Goal: Task Accomplishment & Management: Manage account settings

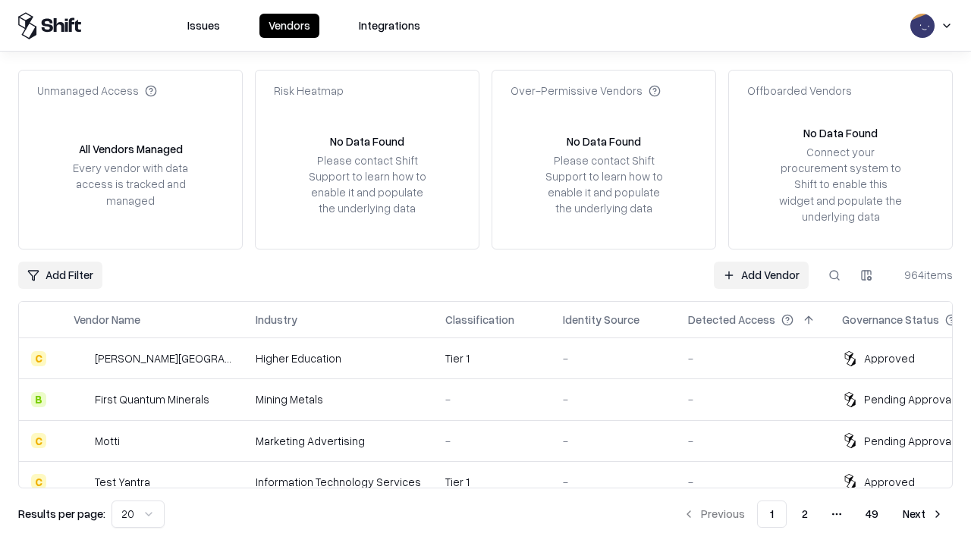
click at [761, 275] on link "Add Vendor" at bounding box center [761, 275] width 95 height 27
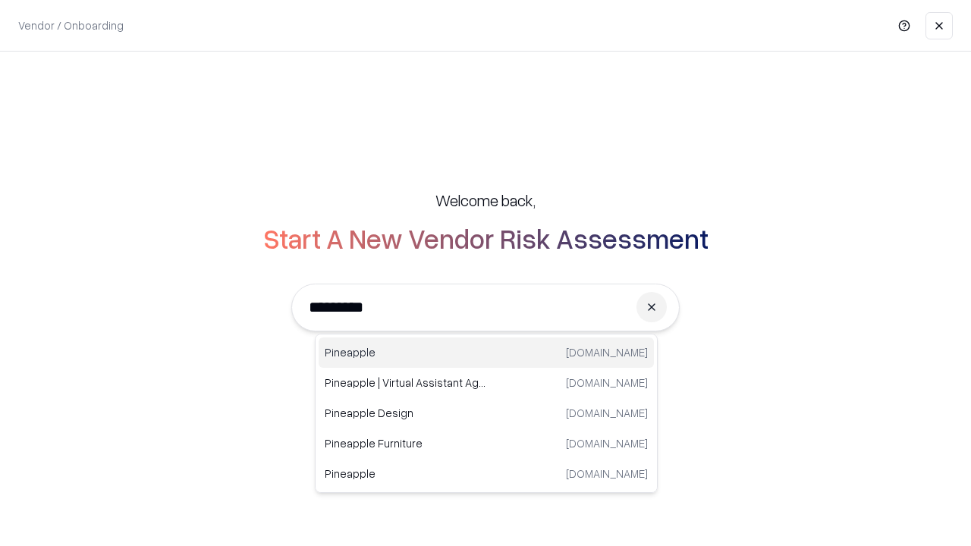
click at [486, 353] on div "Pineapple [DOMAIN_NAME]" at bounding box center [486, 353] width 335 height 30
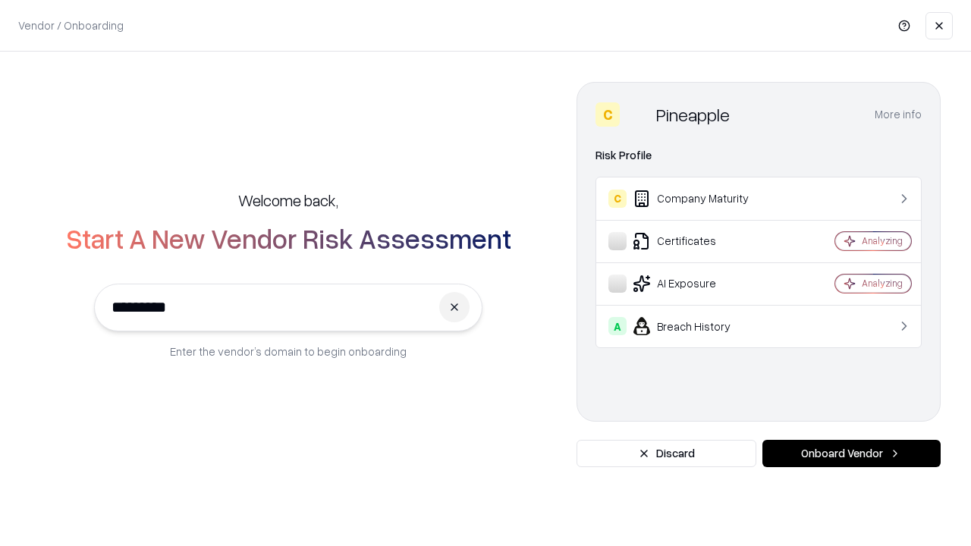
type input "*********"
click at [851, 454] on button "Onboard Vendor" at bounding box center [851, 453] width 178 height 27
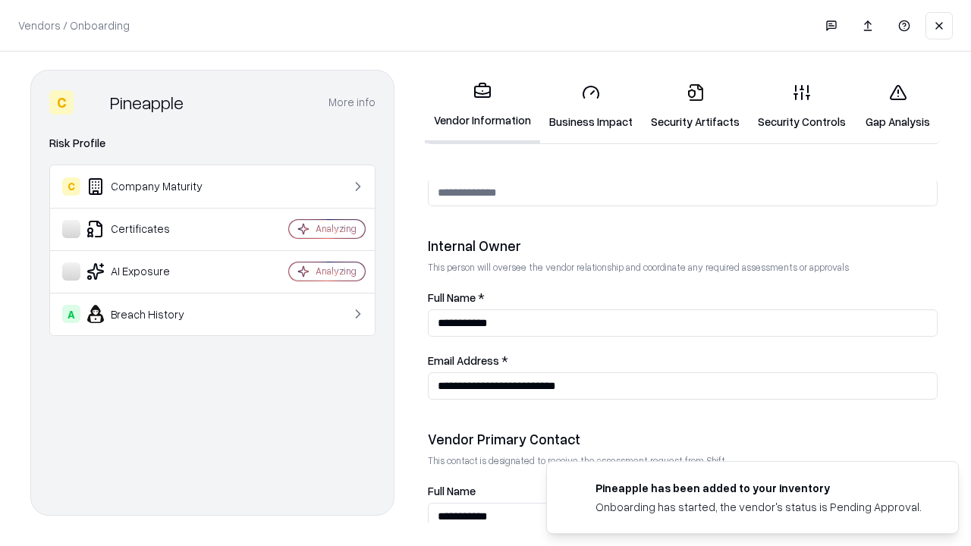
scroll to position [786, 0]
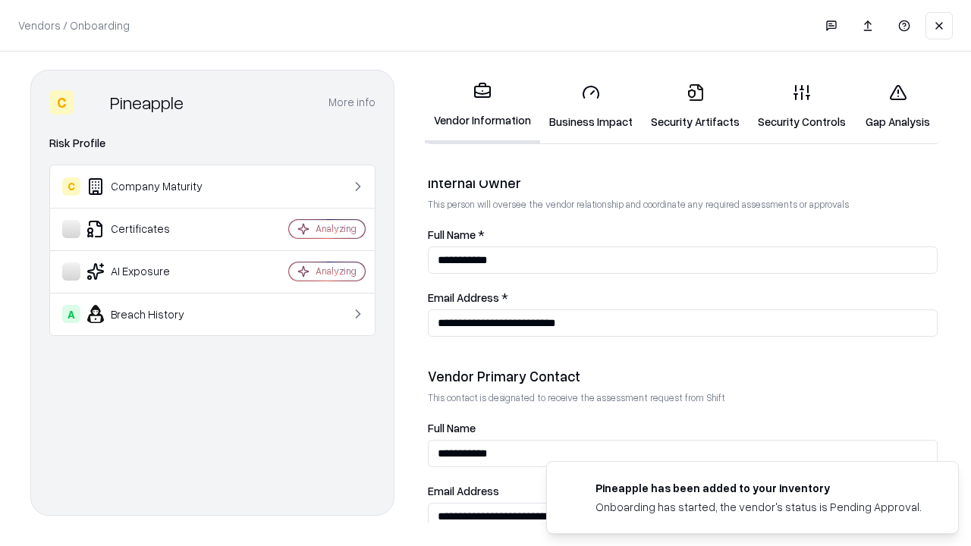
click at [695, 106] on link "Security Artifacts" at bounding box center [695, 106] width 107 height 71
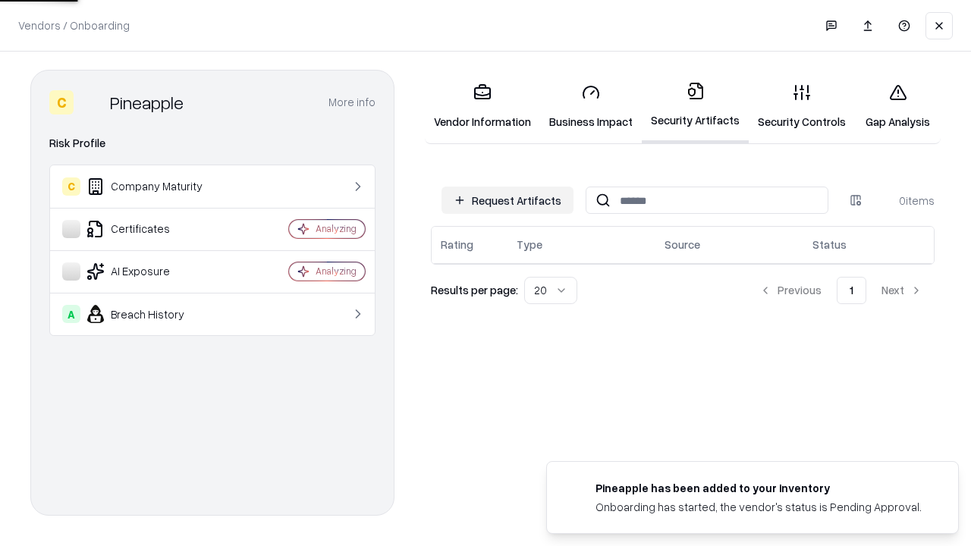
click at [507, 200] on button "Request Artifacts" at bounding box center [507, 200] width 132 height 27
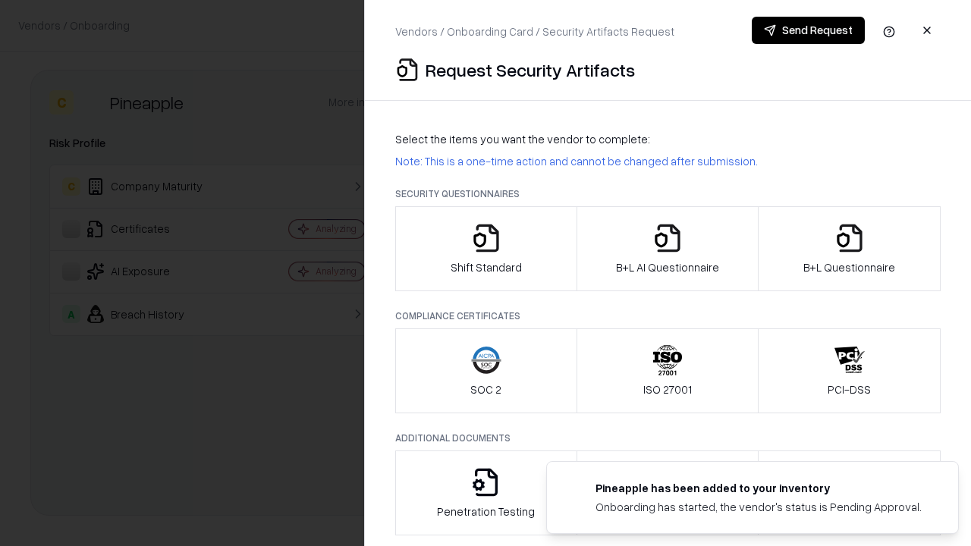
click at [849, 249] on icon "button" at bounding box center [849, 238] width 30 height 30
click at [667, 249] on icon "button" at bounding box center [667, 238] width 30 height 30
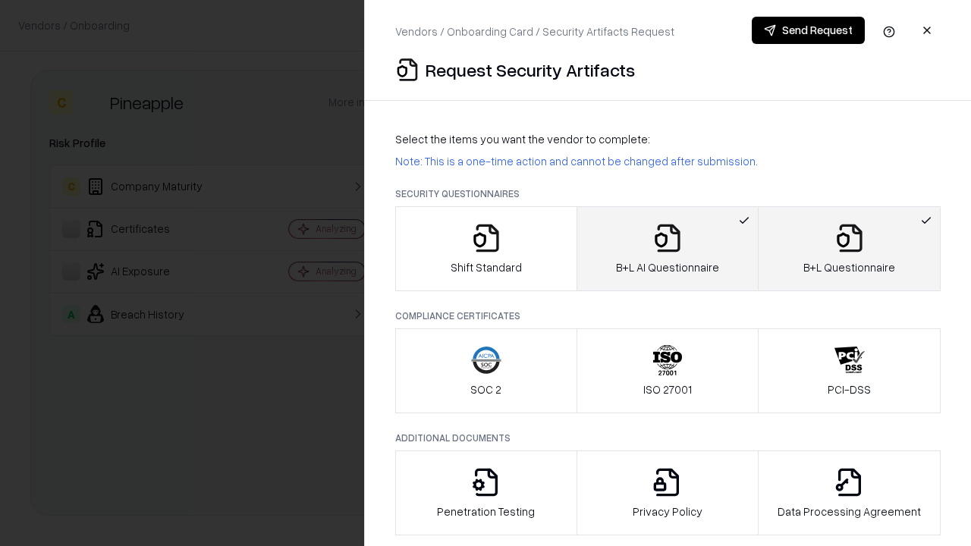
click at [808, 30] on button "Send Request" at bounding box center [808, 30] width 113 height 27
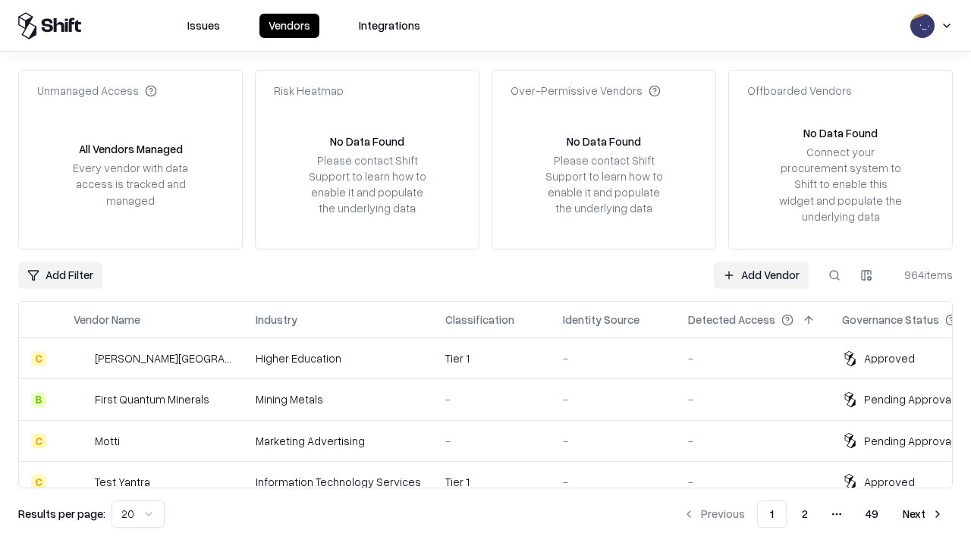
click at [761, 275] on link "Add Vendor" at bounding box center [761, 275] width 95 height 27
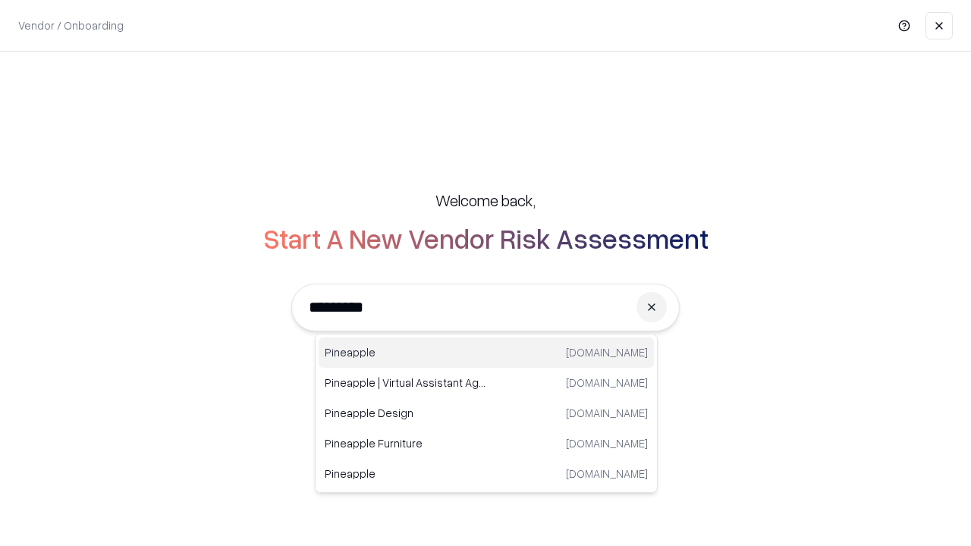
click at [486, 353] on div "Pineapple [DOMAIN_NAME]" at bounding box center [486, 353] width 335 height 30
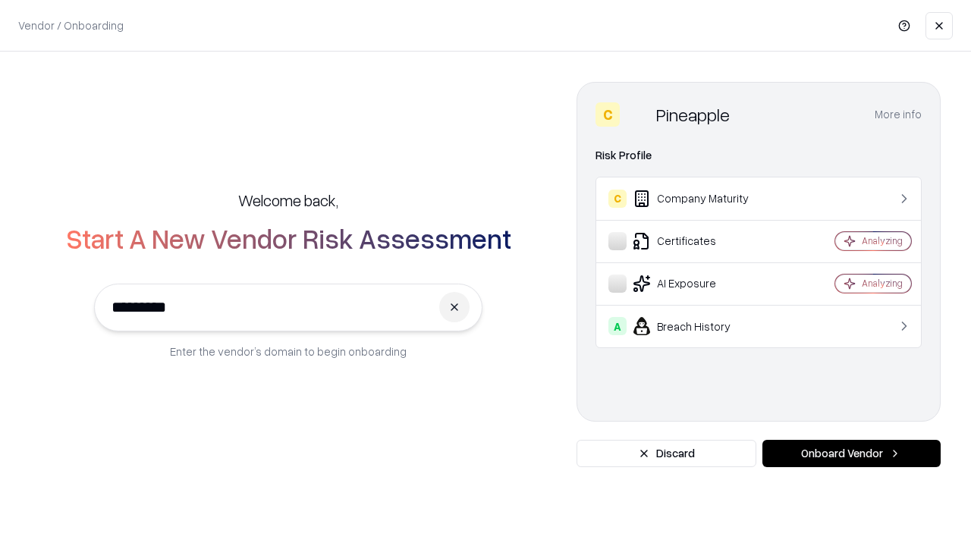
type input "*********"
click at [851, 454] on button "Onboard Vendor" at bounding box center [851, 453] width 178 height 27
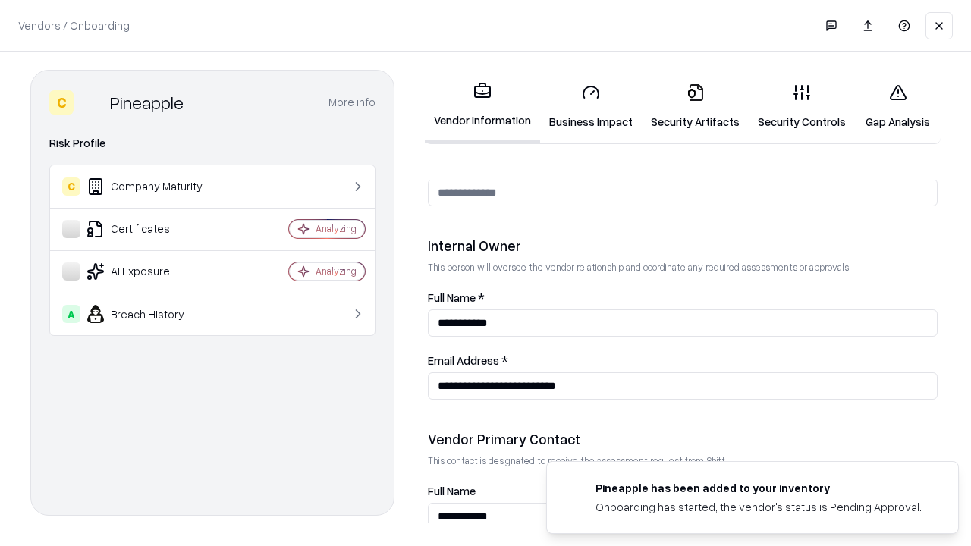
scroll to position [786, 0]
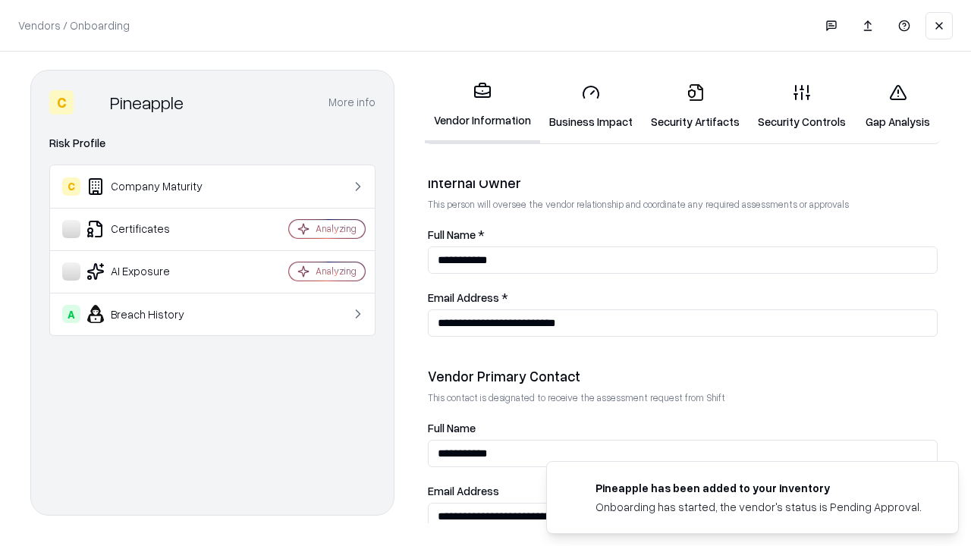
click at [897, 106] on link "Gap Analysis" at bounding box center [898, 106] width 86 height 71
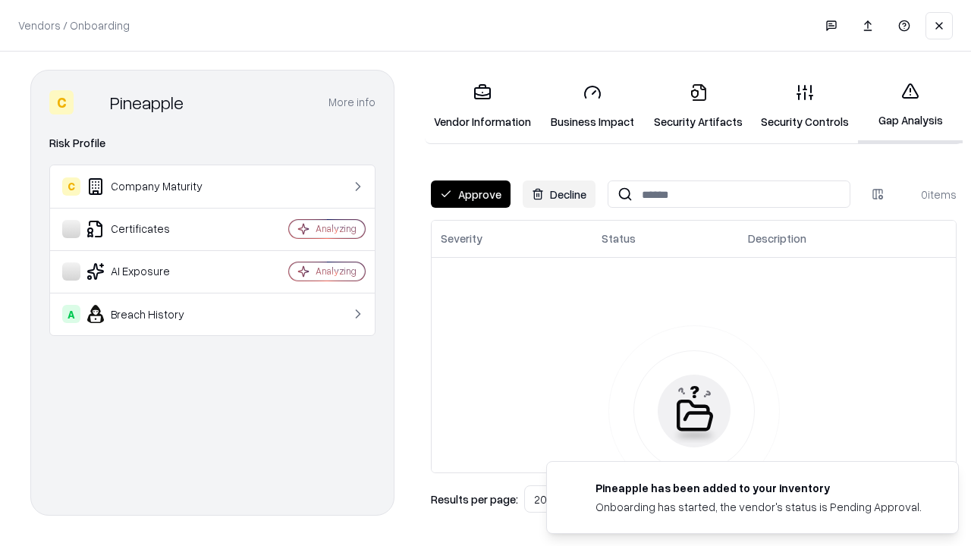
click at [470, 194] on button "Approve" at bounding box center [471, 194] width 80 height 27
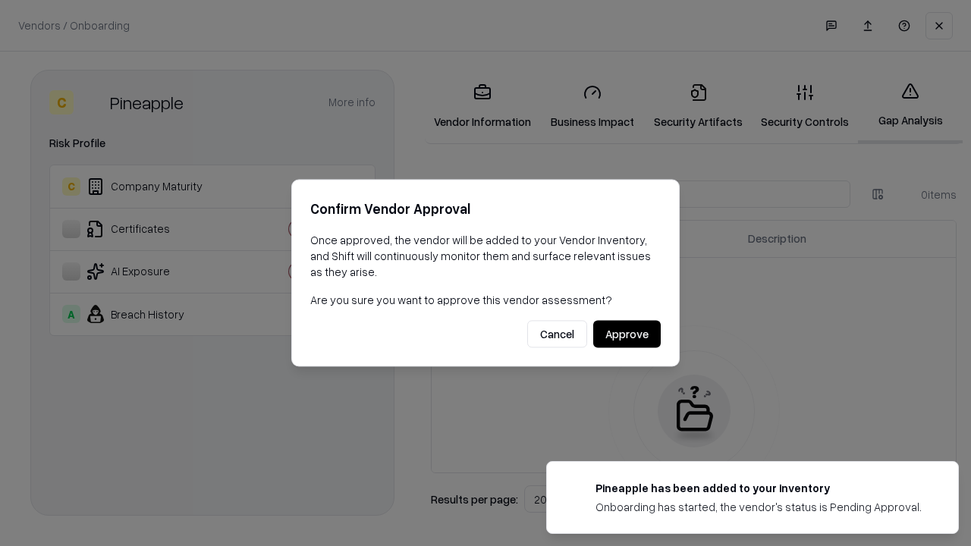
click at [627, 334] on button "Approve" at bounding box center [627, 334] width 68 height 27
